Goal: Task Accomplishment & Management: Manage account settings

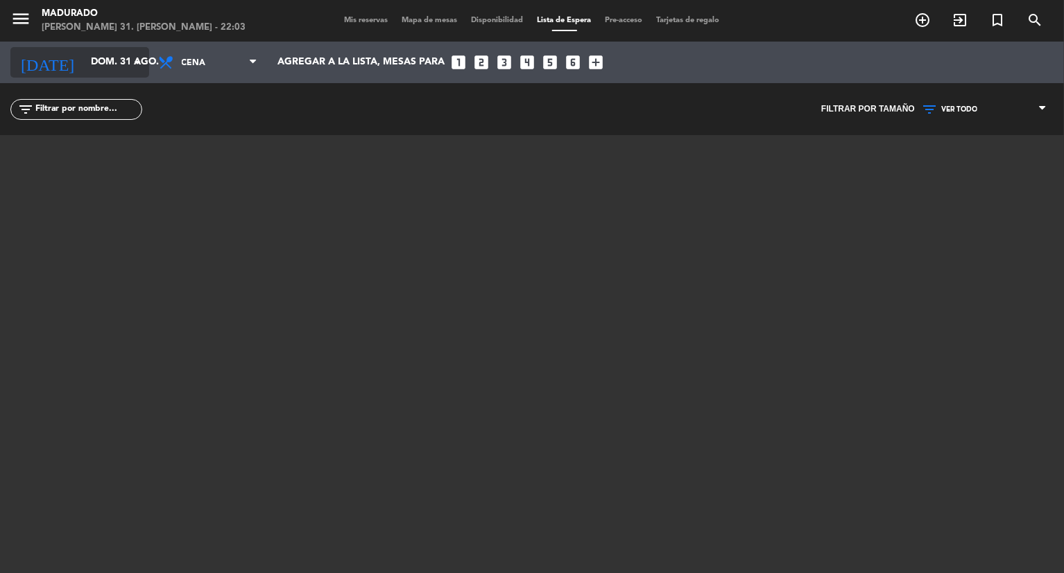
click at [106, 57] on input "dom. 31 ago." at bounding box center [150, 62] width 132 height 25
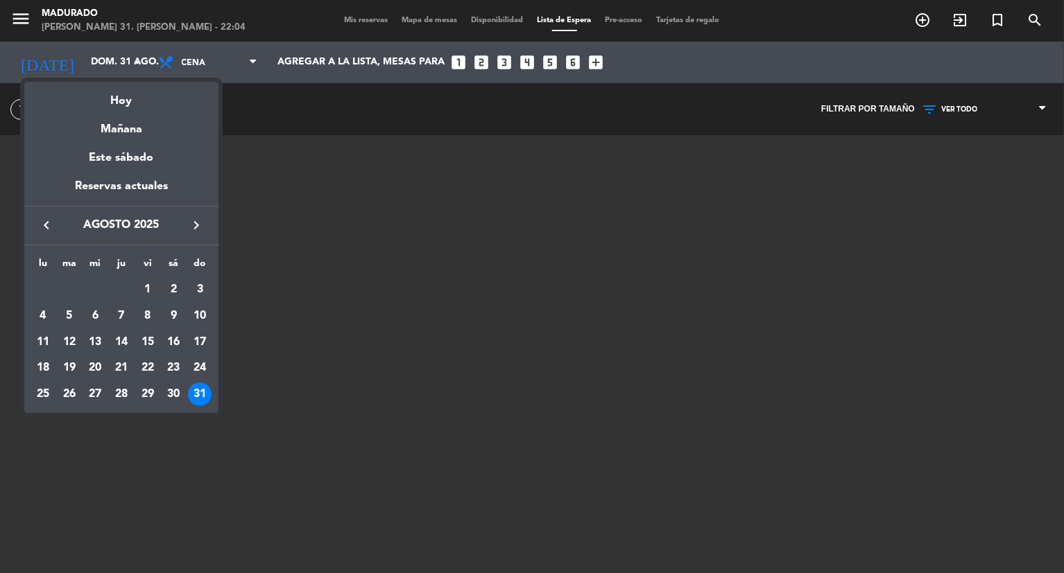
click at [192, 225] on icon "keyboard_arrow_right" at bounding box center [196, 225] width 17 height 17
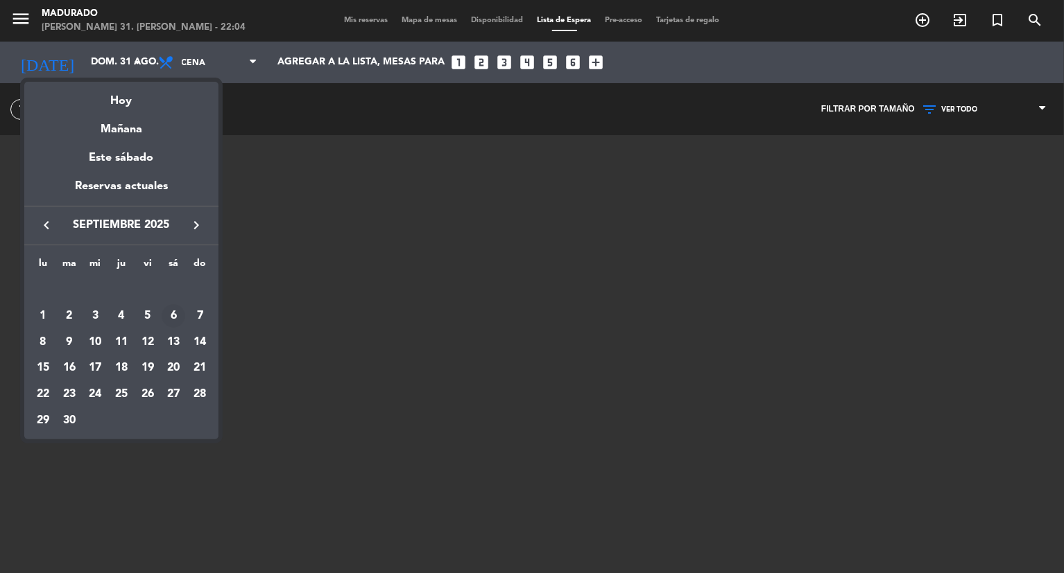
click at [180, 307] on div "6" at bounding box center [174, 316] width 24 height 24
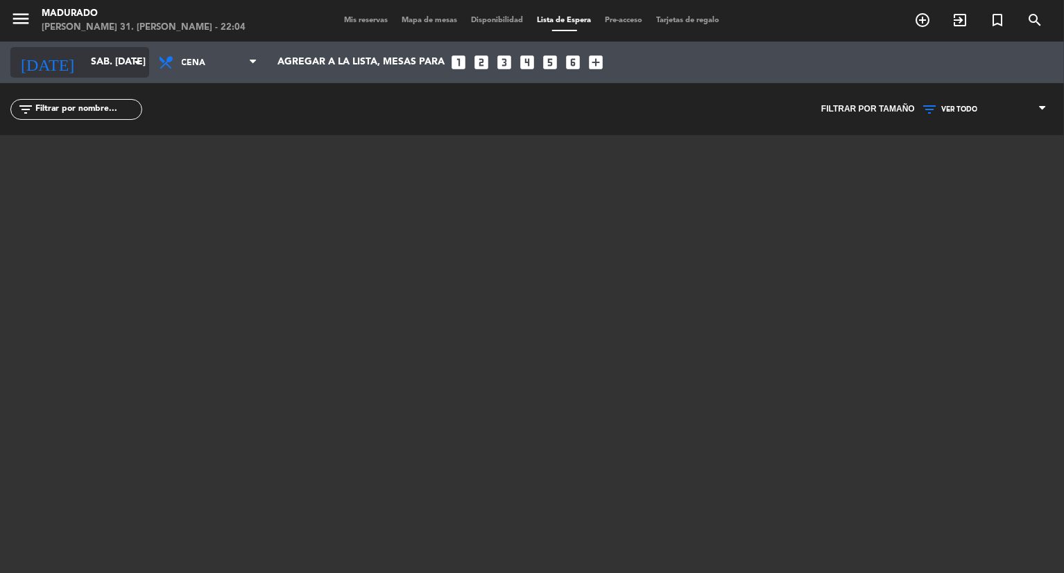
click at [87, 62] on input "sáb. [DATE]" at bounding box center [150, 62] width 132 height 25
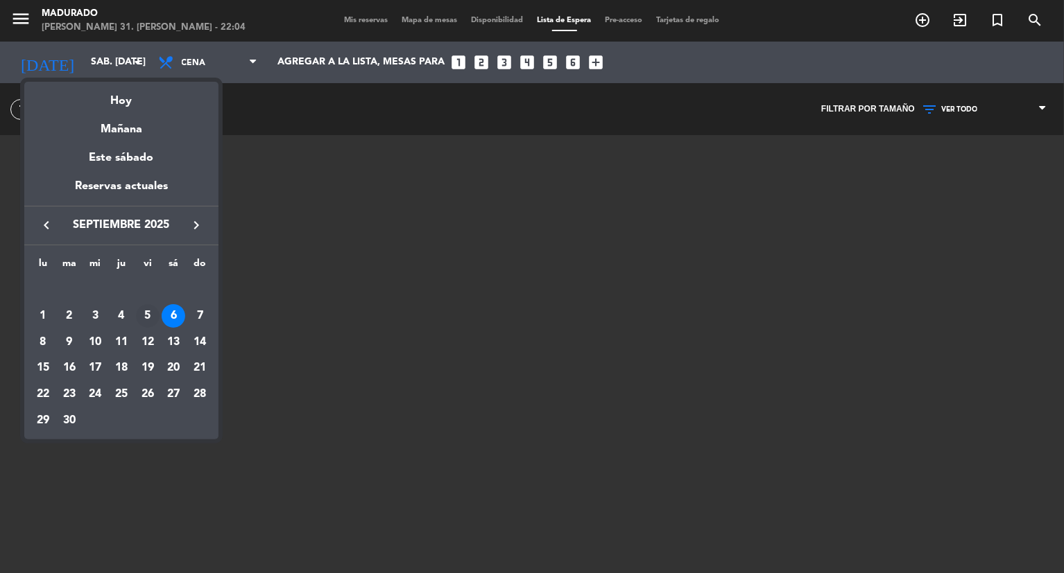
click at [148, 322] on div "5" at bounding box center [148, 316] width 24 height 24
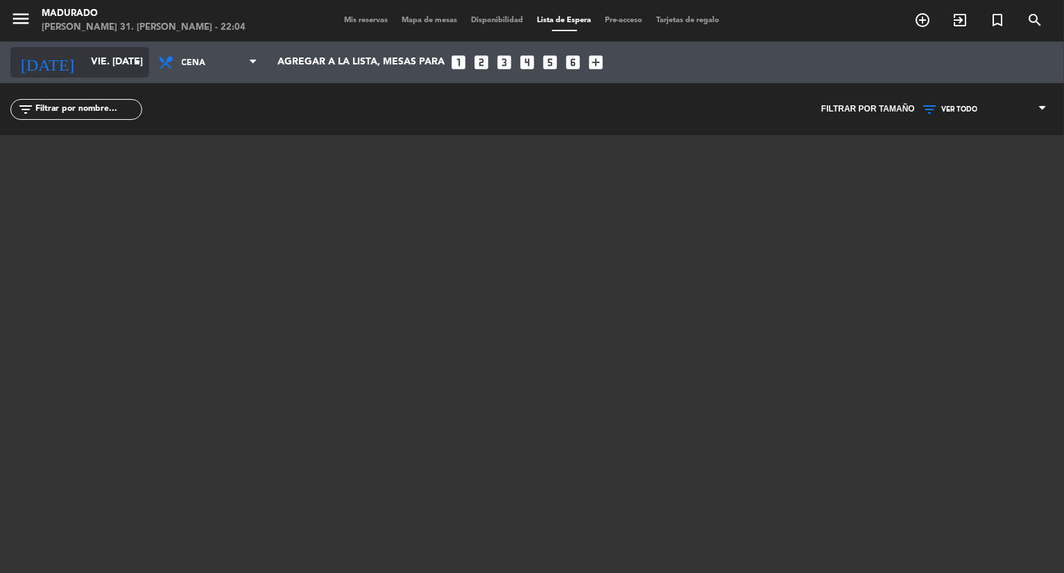
click at [113, 61] on input "vie. [DATE]" at bounding box center [150, 62] width 132 height 25
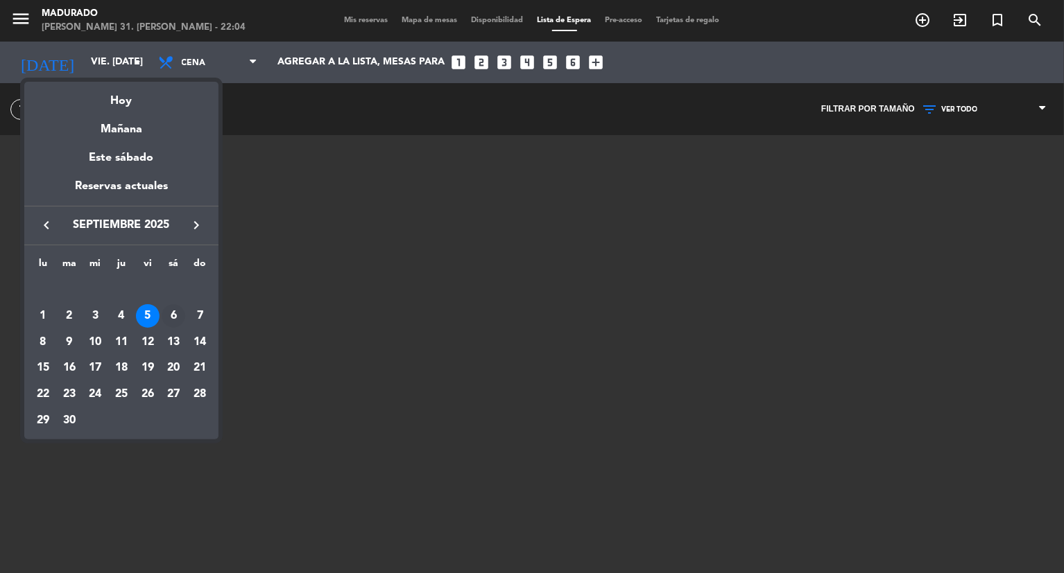
click at [177, 311] on div "6" at bounding box center [174, 316] width 24 height 24
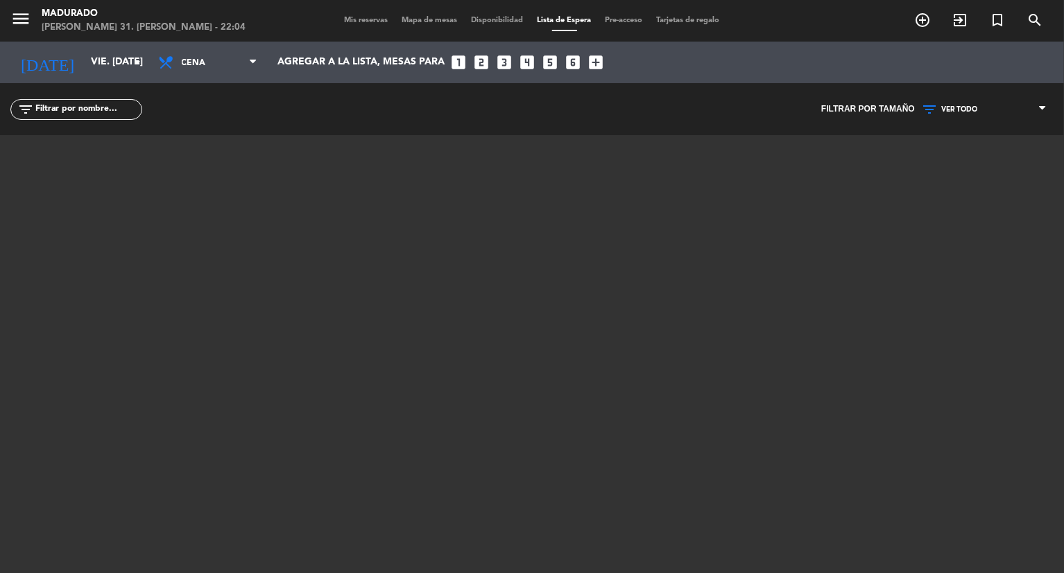
type input "sáb. [DATE]"
click at [347, 21] on span "Mis reservas" at bounding box center [367, 21] width 58 height 8
